Goal: Navigation & Orientation: Understand site structure

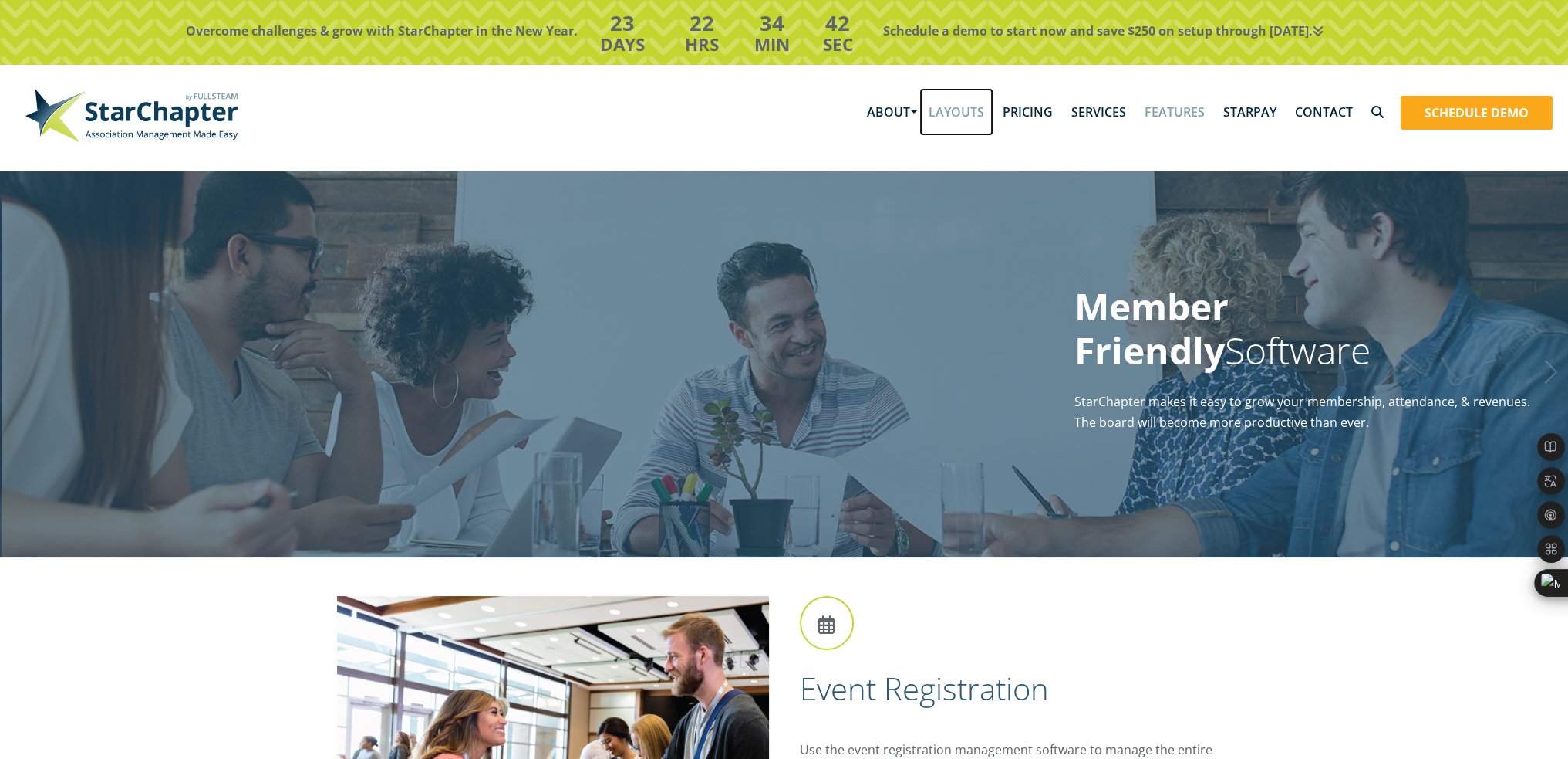
click at [957, 120] on link "Layouts" at bounding box center [956, 112] width 74 height 47
click at [1100, 112] on link "Services" at bounding box center [1099, 112] width 73 height 47
